Goal: Check status: Check status

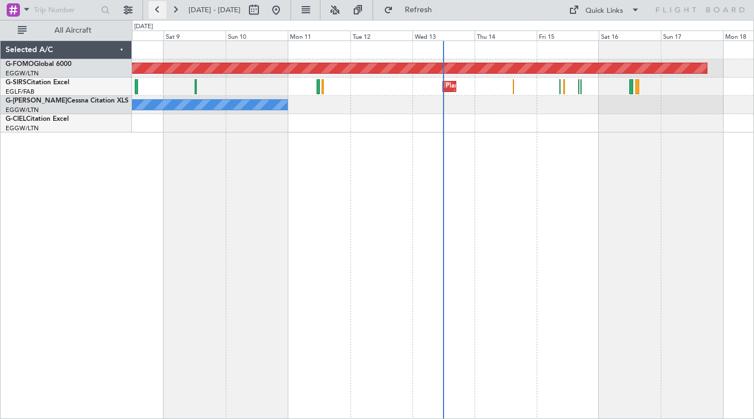
click at [160, 7] on button at bounding box center [158, 10] width 18 height 18
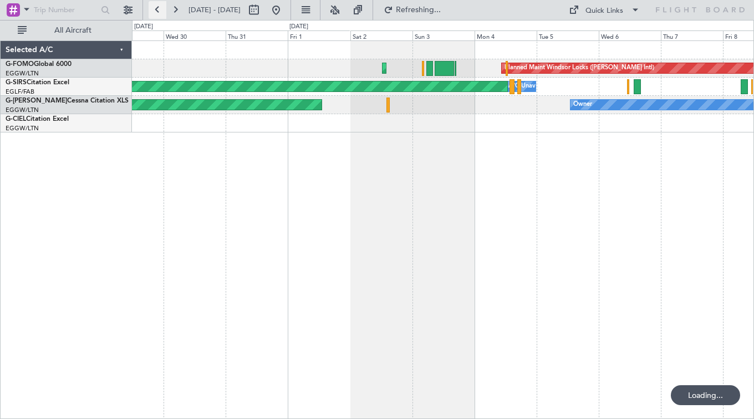
click at [160, 7] on button at bounding box center [158, 10] width 18 height 18
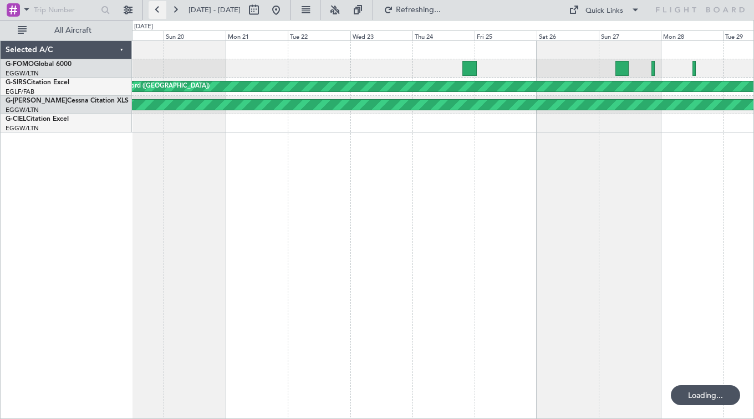
click at [160, 7] on button at bounding box center [158, 10] width 18 height 18
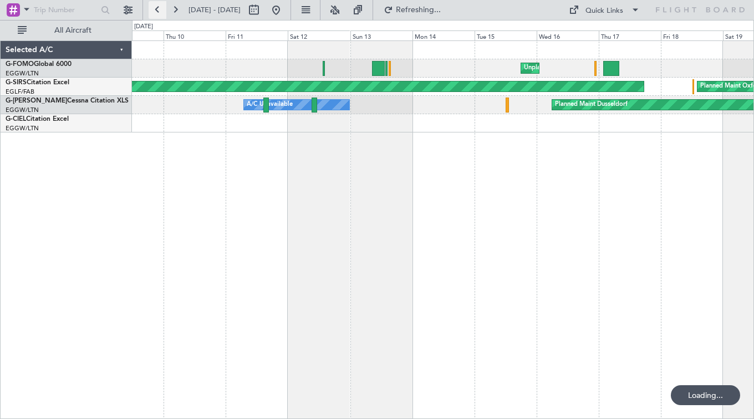
click at [160, 7] on button at bounding box center [158, 10] width 18 height 18
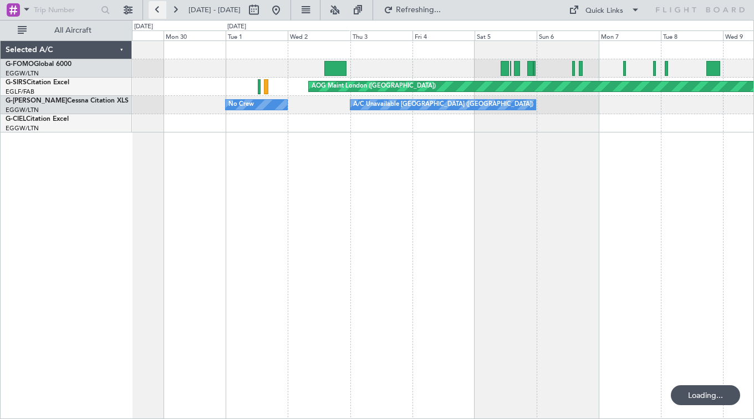
click at [160, 7] on button at bounding box center [158, 10] width 18 height 18
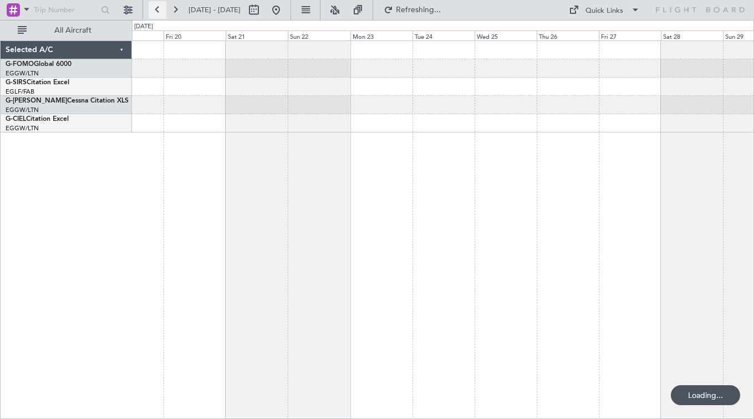
click at [160, 7] on button at bounding box center [158, 10] width 18 height 18
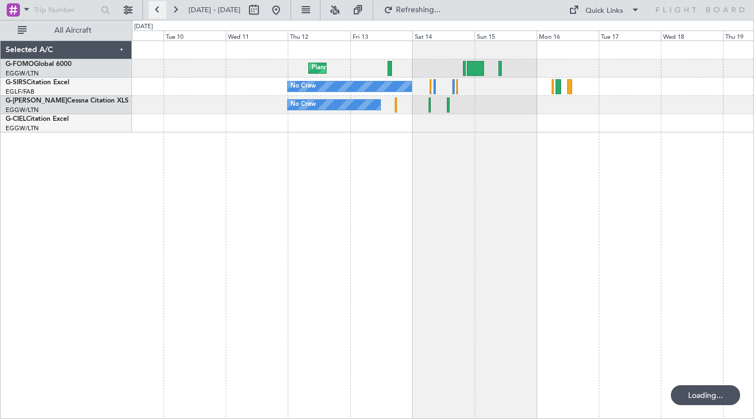
click at [160, 7] on button at bounding box center [158, 10] width 18 height 18
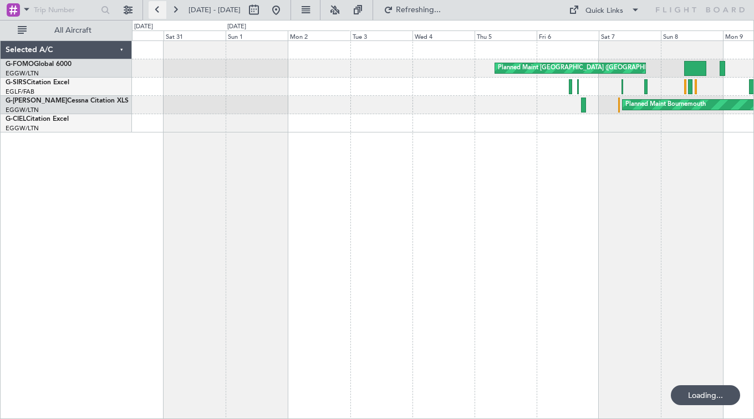
click at [160, 7] on button at bounding box center [158, 10] width 18 height 18
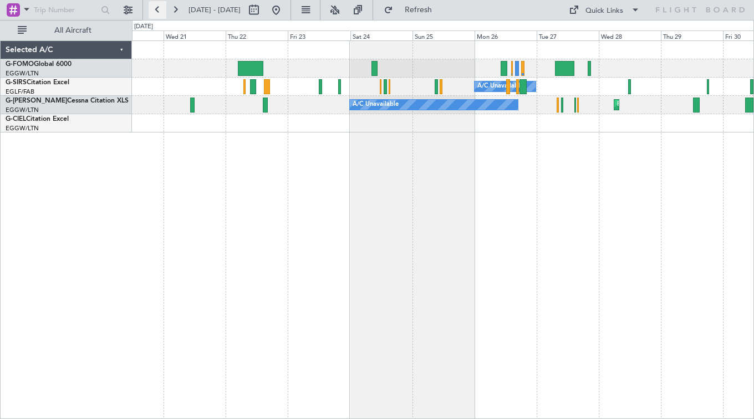
click at [160, 7] on button at bounding box center [158, 10] width 18 height 18
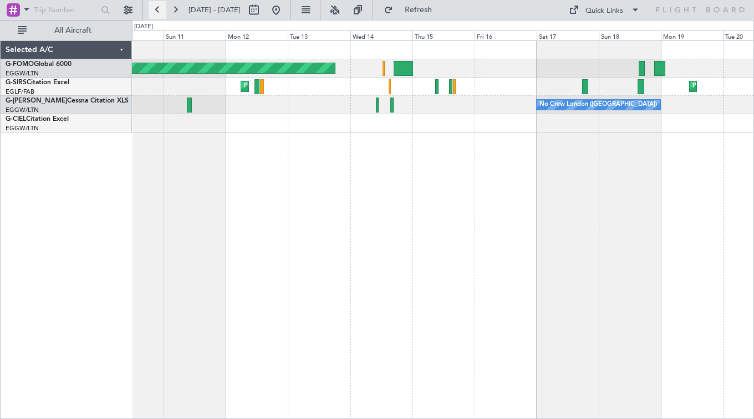
click at [160, 7] on button at bounding box center [158, 10] width 18 height 18
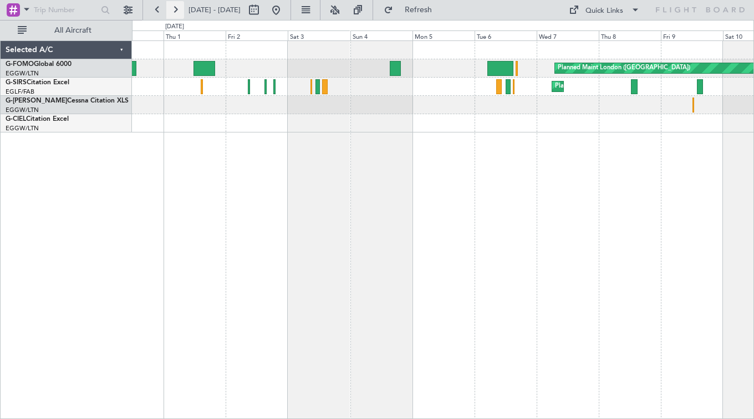
click at [176, 6] on button at bounding box center [175, 10] width 18 height 18
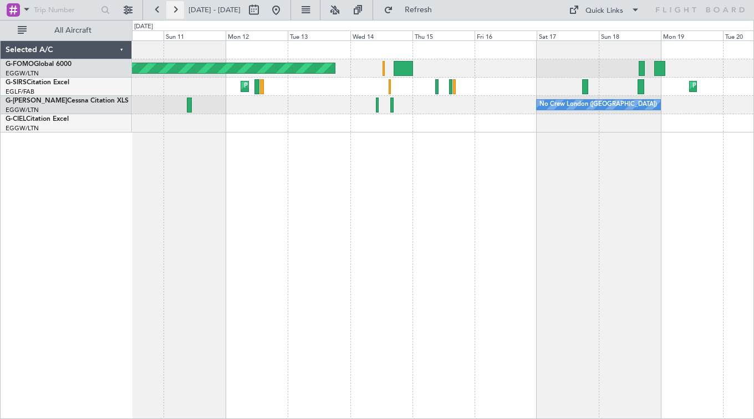
click at [175, 7] on button at bounding box center [175, 10] width 18 height 18
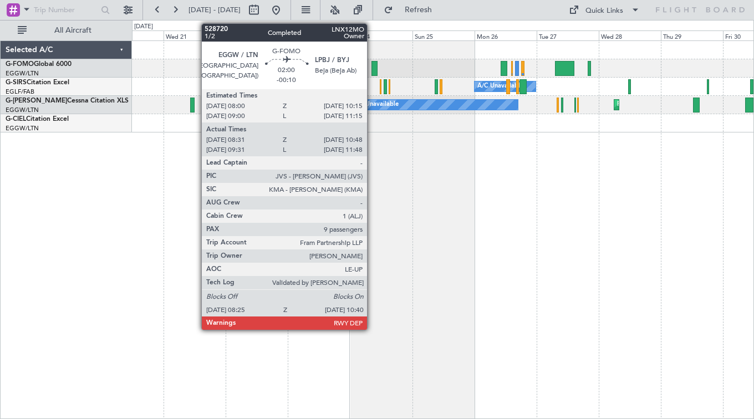
click at [372, 66] on div at bounding box center [374, 68] width 6 height 15
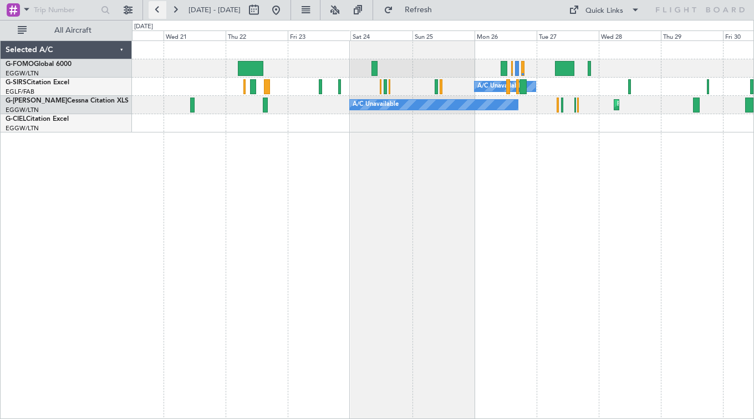
click at [156, 16] on button at bounding box center [158, 10] width 18 height 18
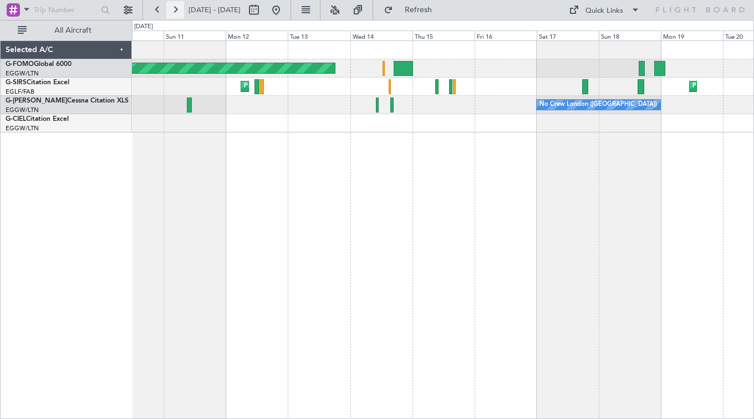
click at [175, 10] on button at bounding box center [175, 10] width 18 height 18
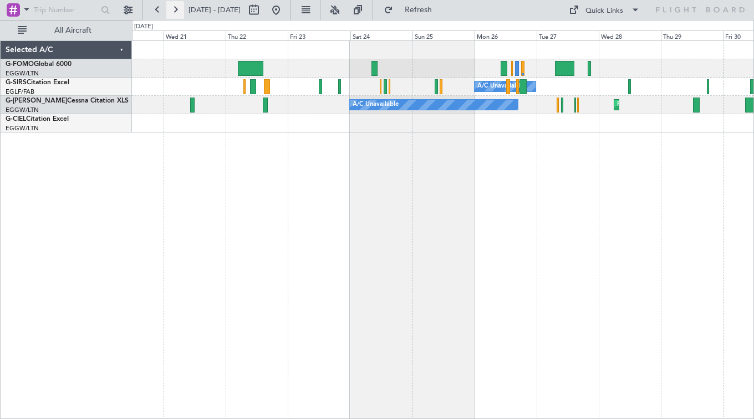
click at [175, 10] on button at bounding box center [175, 10] width 18 height 18
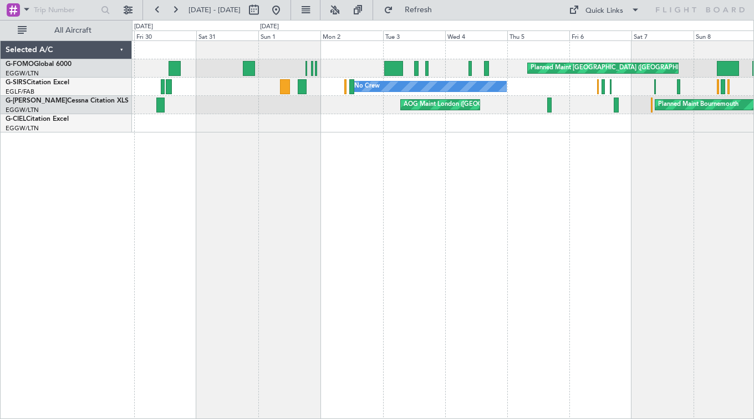
click at [218, 224] on div "Planned Maint [GEOGRAPHIC_DATA] ([GEOGRAPHIC_DATA]) Unplanned Maint [GEOGRAPHIC…" at bounding box center [443, 229] width 622 height 378
click at [178, 11] on button at bounding box center [175, 10] width 18 height 18
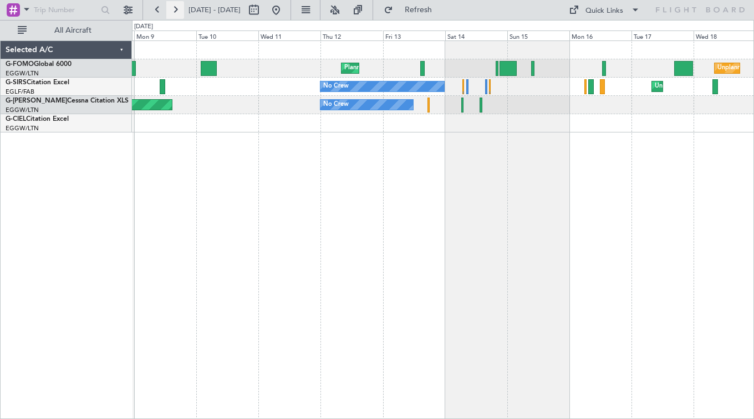
click at [178, 13] on button at bounding box center [175, 10] width 18 height 18
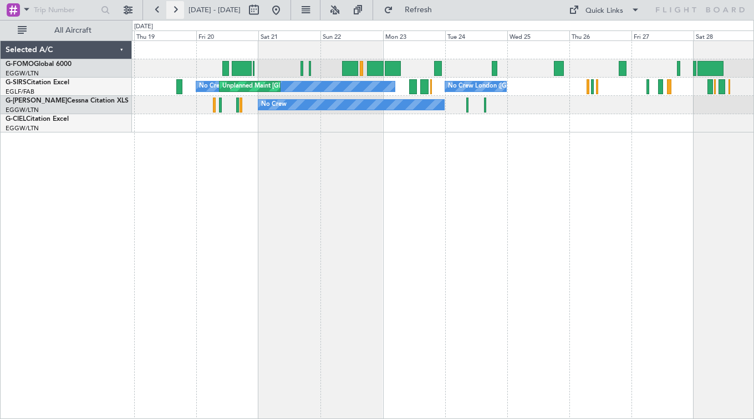
click at [177, 13] on button at bounding box center [175, 10] width 18 height 18
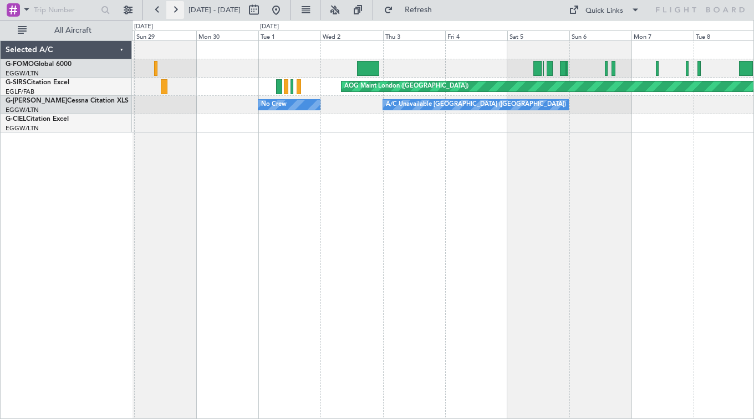
click at [171, 9] on button at bounding box center [175, 10] width 18 height 18
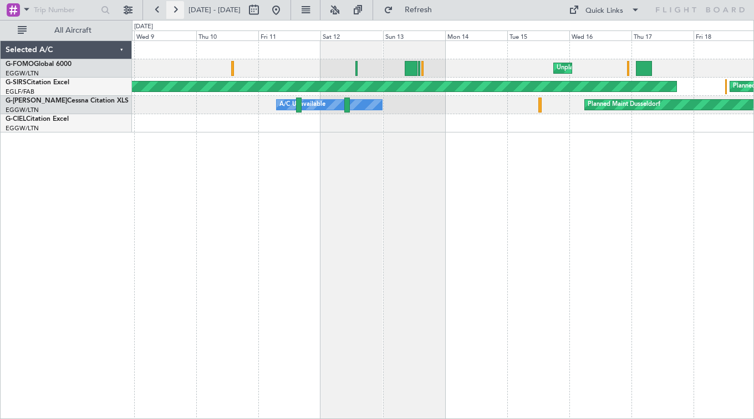
click at [172, 10] on button at bounding box center [175, 10] width 18 height 18
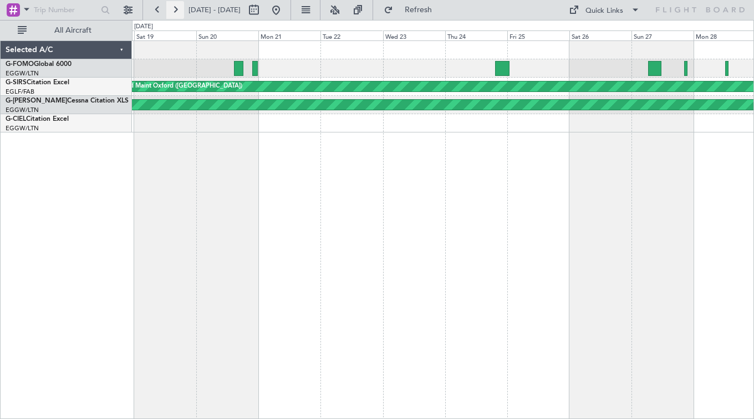
click at [176, 6] on button at bounding box center [175, 10] width 18 height 18
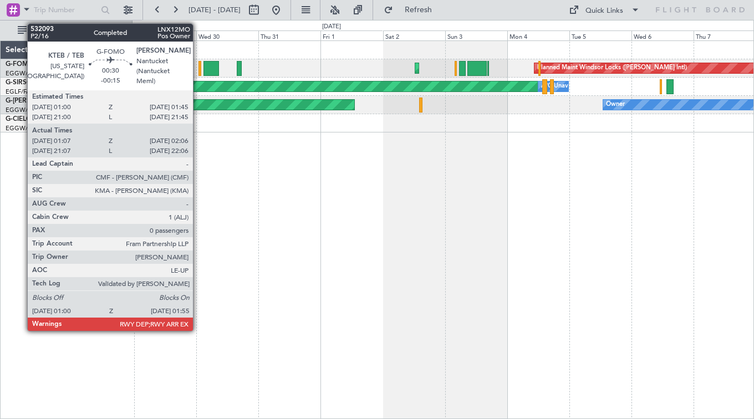
click at [198, 69] on div at bounding box center [199, 68] width 3 height 15
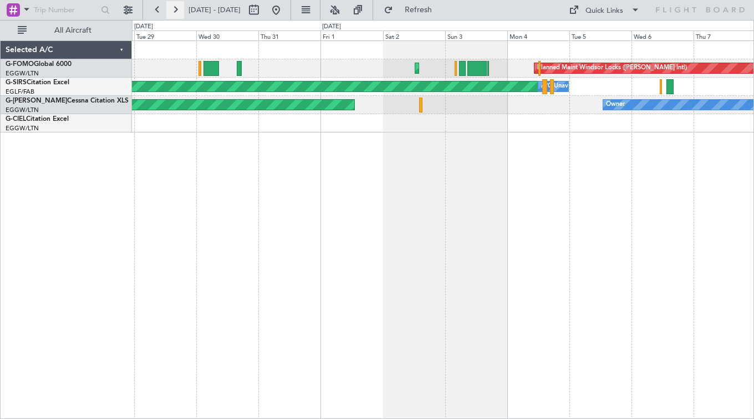
click at [171, 10] on button at bounding box center [175, 10] width 18 height 18
